Goal: Information Seeking & Learning: Learn about a topic

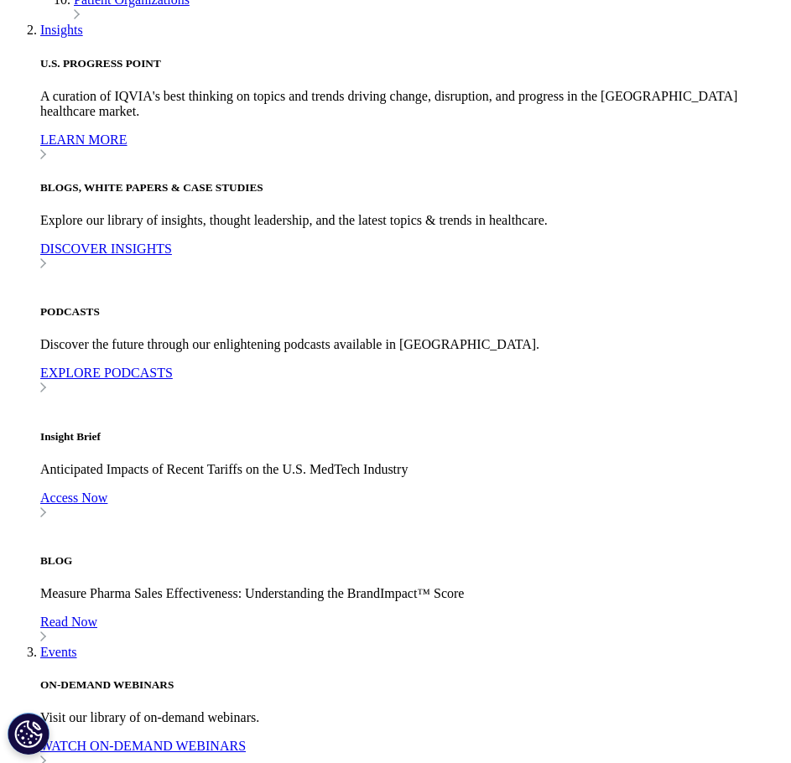
scroll to position [812, 0]
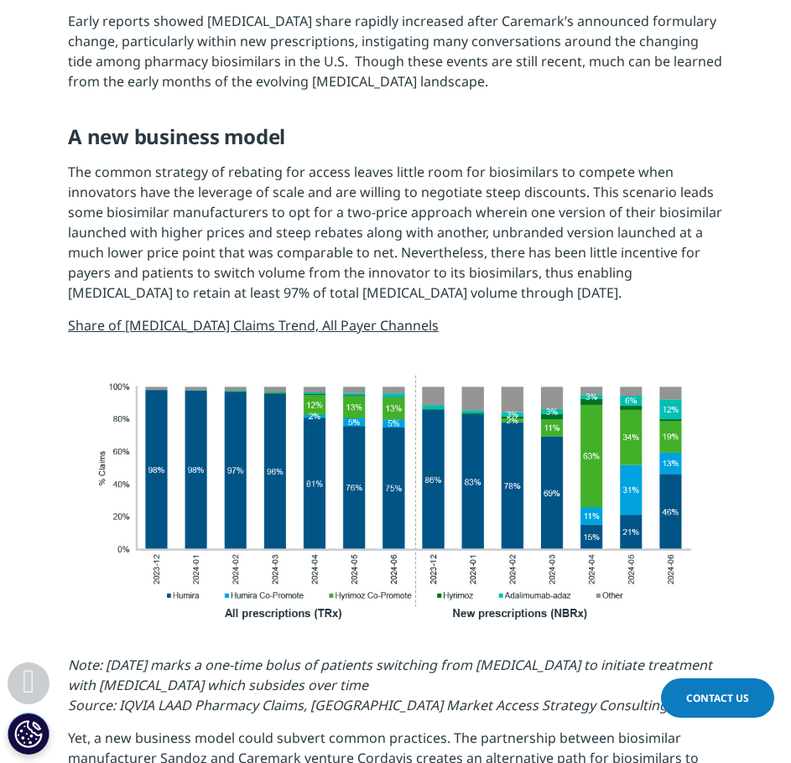
click at [179, 316] on span "Share of [MEDICAL_DATA] Claims Trend, All Payer Channels" at bounding box center [253, 325] width 371 height 18
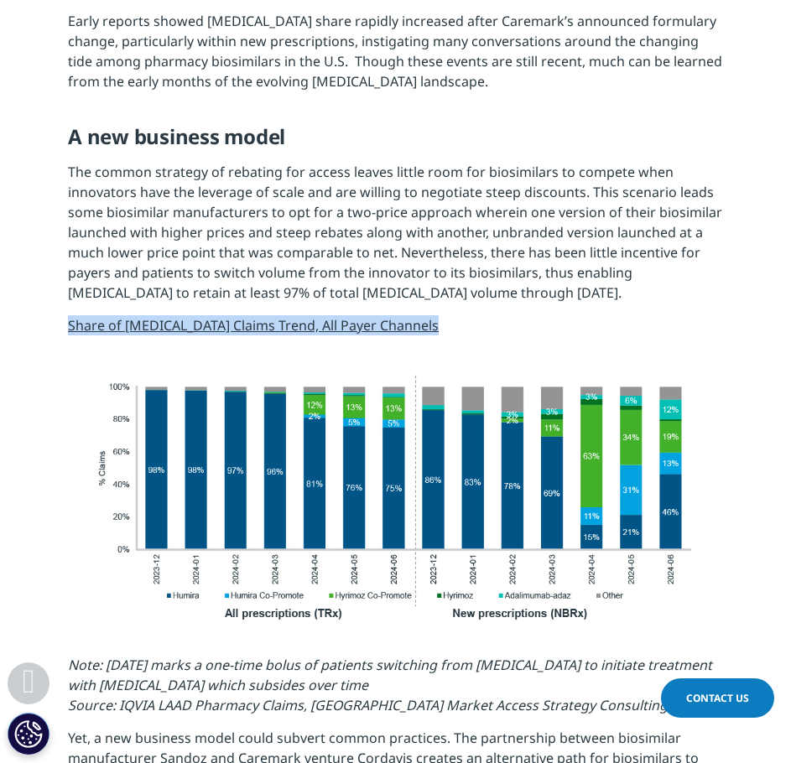
click at [179, 316] on span "Share of [MEDICAL_DATA] Claims Trend, All Payer Channels" at bounding box center [253, 325] width 371 height 18
click at [185, 392] on img at bounding box center [395, 495] width 655 height 261
click at [164, 392] on img at bounding box center [395, 495] width 655 height 261
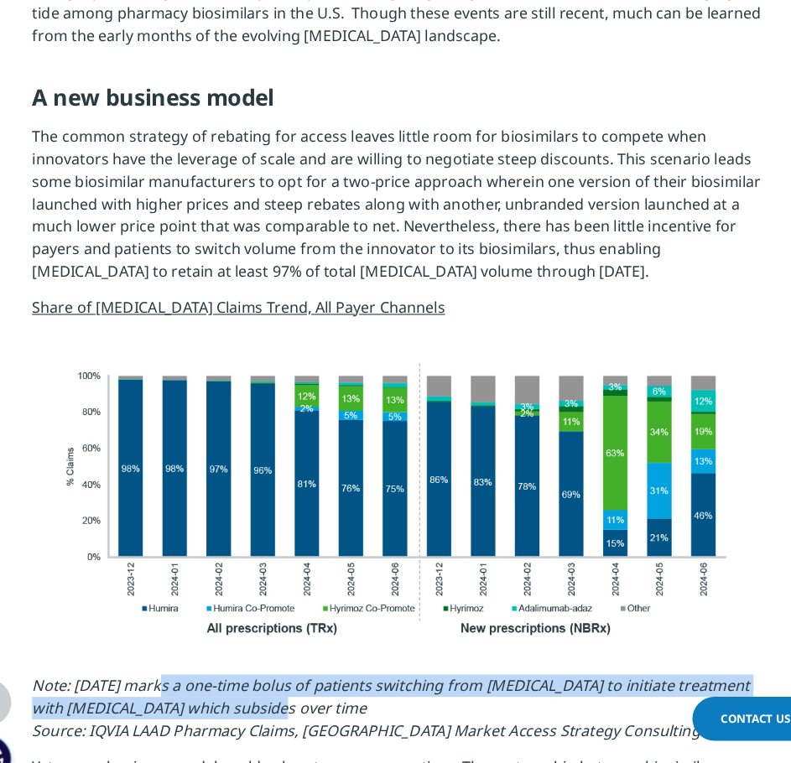
drag, startPoint x: 172, startPoint y: 658, endPoint x: 291, endPoint y: 675, distance: 120.4
click at [291, 675] on p "Note: [DATE] marks a one-time bolus of patients switching from [MEDICAL_DATA] t…" at bounding box center [395, 694] width 655 height 73
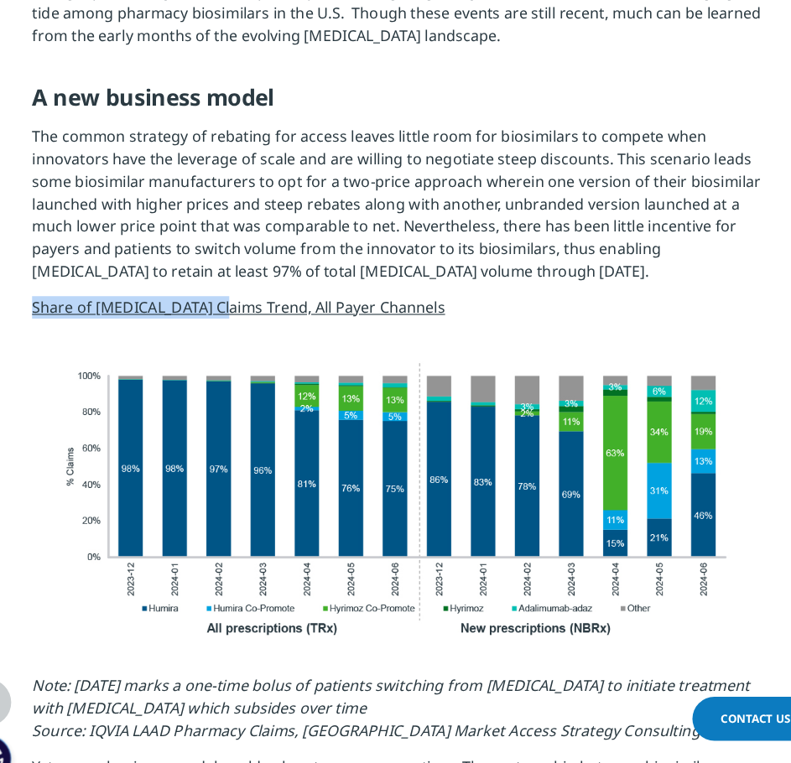
drag, startPoint x: 66, startPoint y: 304, endPoint x: 247, endPoint y: 313, distance: 181.3
copy span "Share of [MEDICAL_DATA] Claims"
